Goal: Check status: Check status

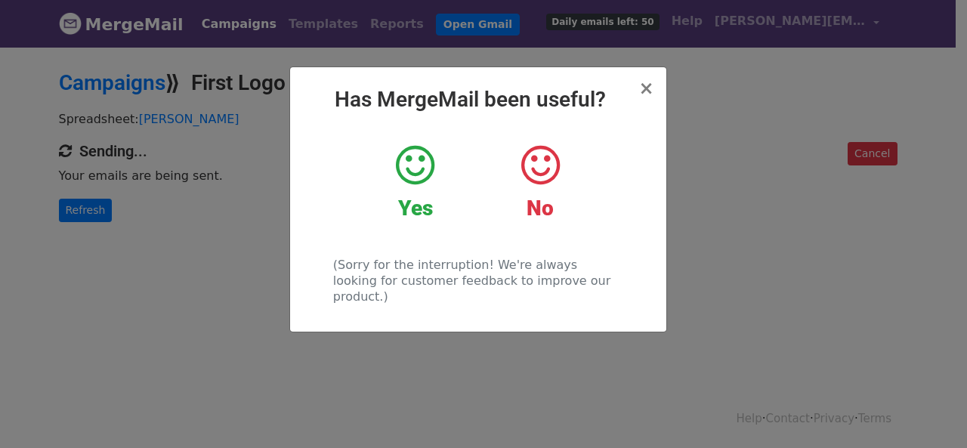
click at [101, 218] on div "× Has MergeMail been useful? Yes No (Sorry for the interruption! We're always l…" at bounding box center [483, 246] width 967 height 403
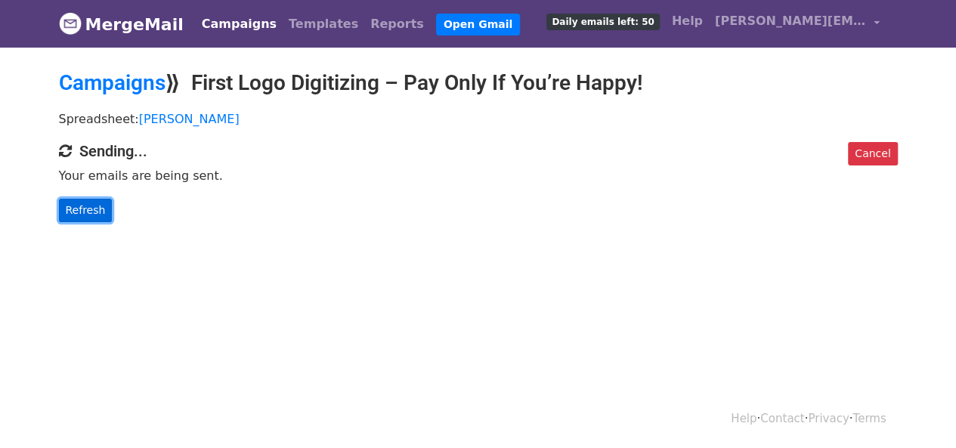
click at [75, 216] on link "Refresh" at bounding box center [86, 210] width 54 height 23
click at [82, 209] on link "Refresh" at bounding box center [86, 210] width 54 height 23
click at [93, 203] on link "Refresh" at bounding box center [86, 210] width 54 height 23
click at [88, 209] on link "Refresh" at bounding box center [86, 210] width 54 height 23
click at [84, 205] on link "Refresh" at bounding box center [86, 210] width 54 height 23
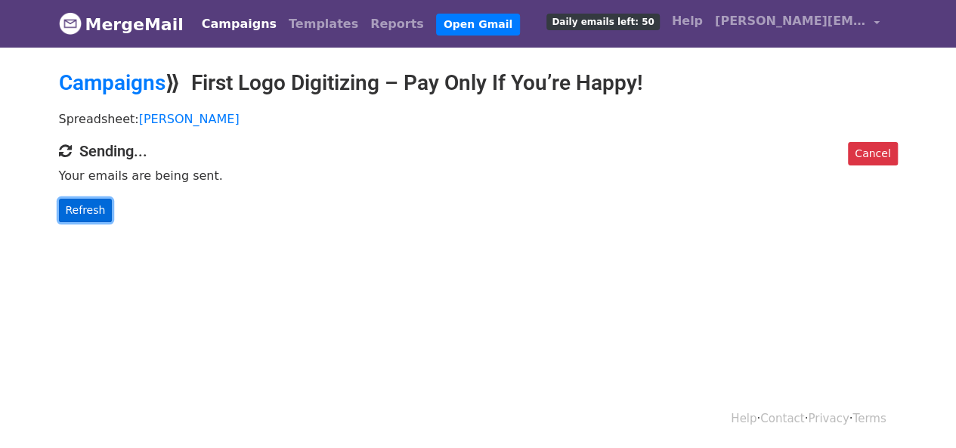
click at [88, 206] on link "Refresh" at bounding box center [86, 210] width 54 height 23
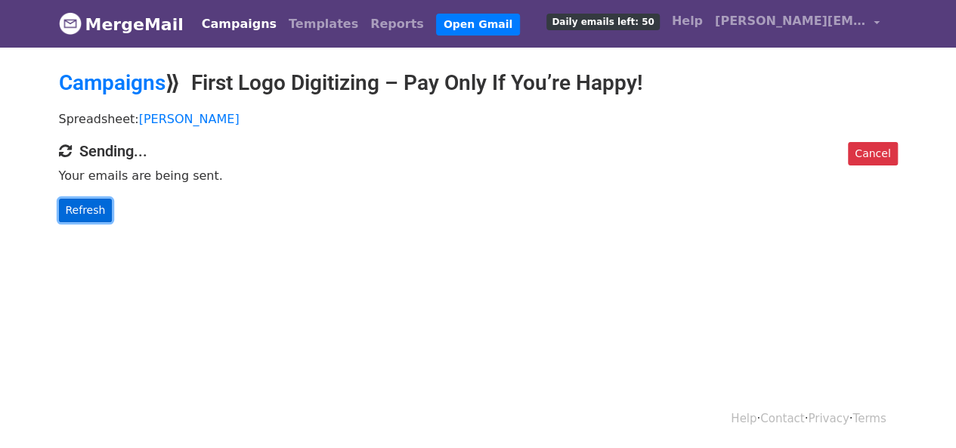
click at [88, 206] on link "Refresh" at bounding box center [86, 210] width 54 height 23
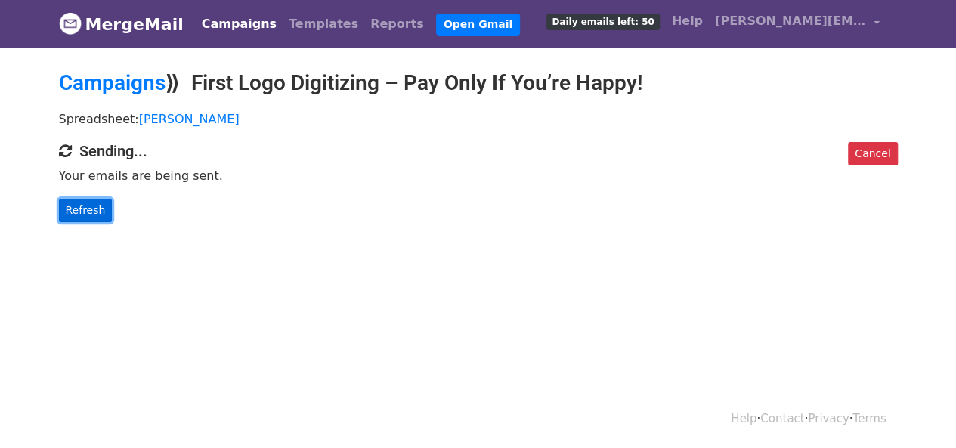
click at [76, 199] on link "Refresh" at bounding box center [86, 210] width 54 height 23
